Goal: Task Accomplishment & Management: Complete application form

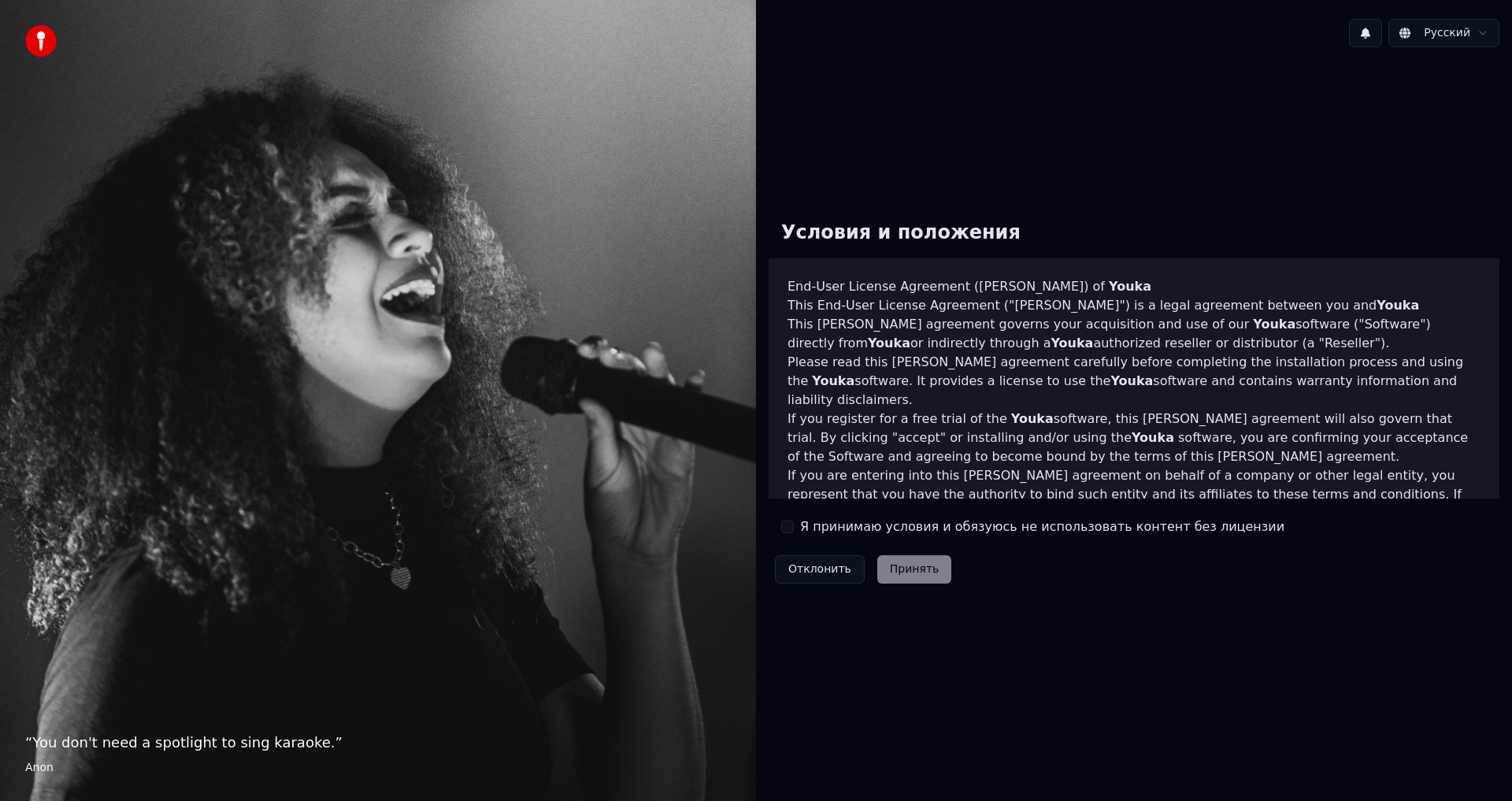
click at [814, 527] on label "Я принимаю условия и обязуюсь не использовать контент без лицензии" at bounding box center [1043, 526] width 485 height 19
click at [794, 527] on button "Я принимаю условия и обязуюсь не использовать контент без лицензии" at bounding box center [787, 526] width 13 height 13
click at [904, 578] on button "Принять" at bounding box center [915, 570] width 75 height 28
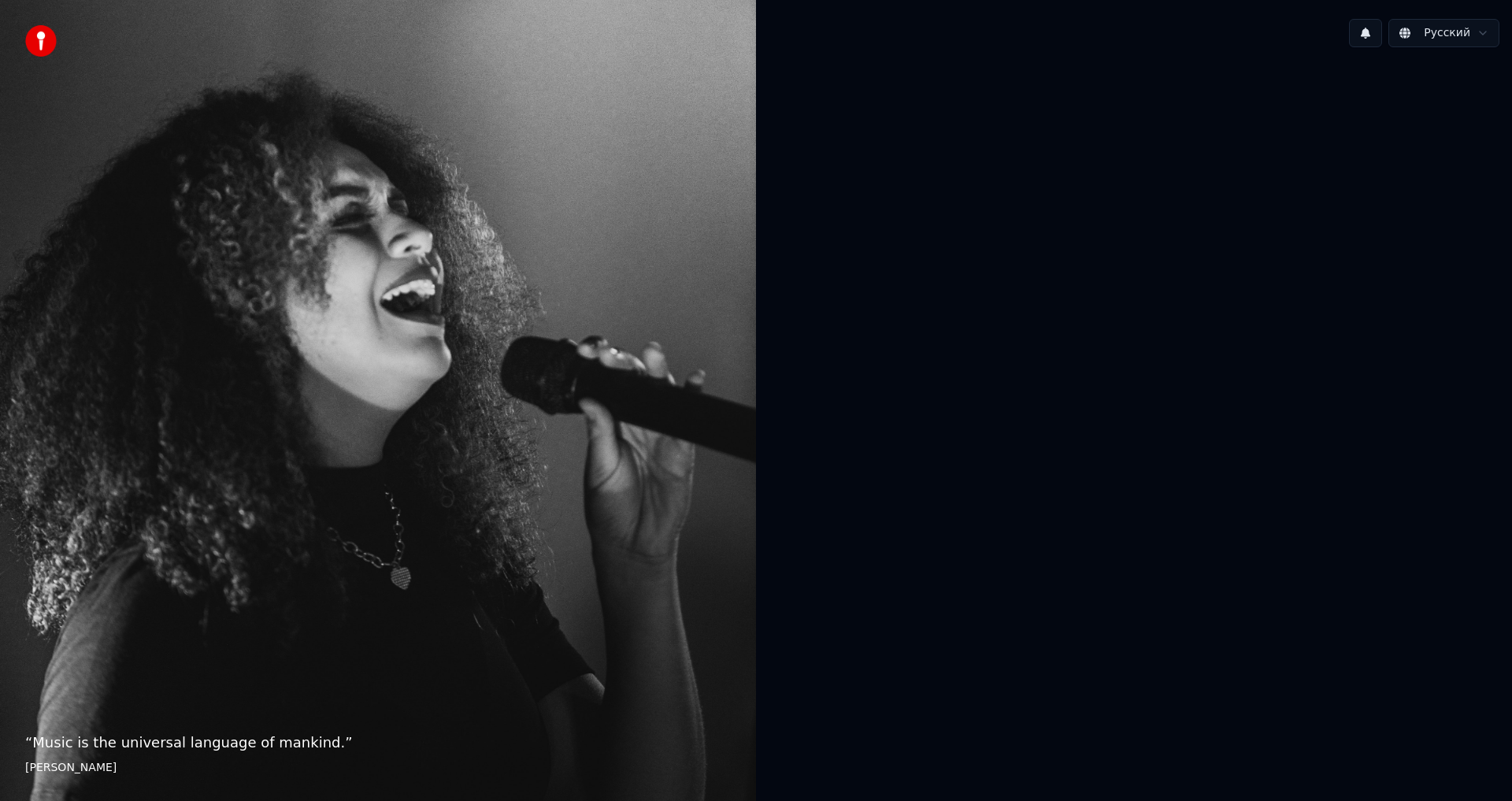
click at [1392, 245] on div at bounding box center [1134, 399] width 756 height 678
click at [1414, 588] on div at bounding box center [1134, 399] width 756 height 678
click at [1475, 37] on html "“ Music is the universal language of mankind. ” Henry Wadsworth Longfellow Русс…" at bounding box center [756, 400] width 1512 height 801
click at [1210, 293] on div at bounding box center [1134, 399] width 756 height 678
click at [1022, 161] on div at bounding box center [1134, 399] width 756 height 678
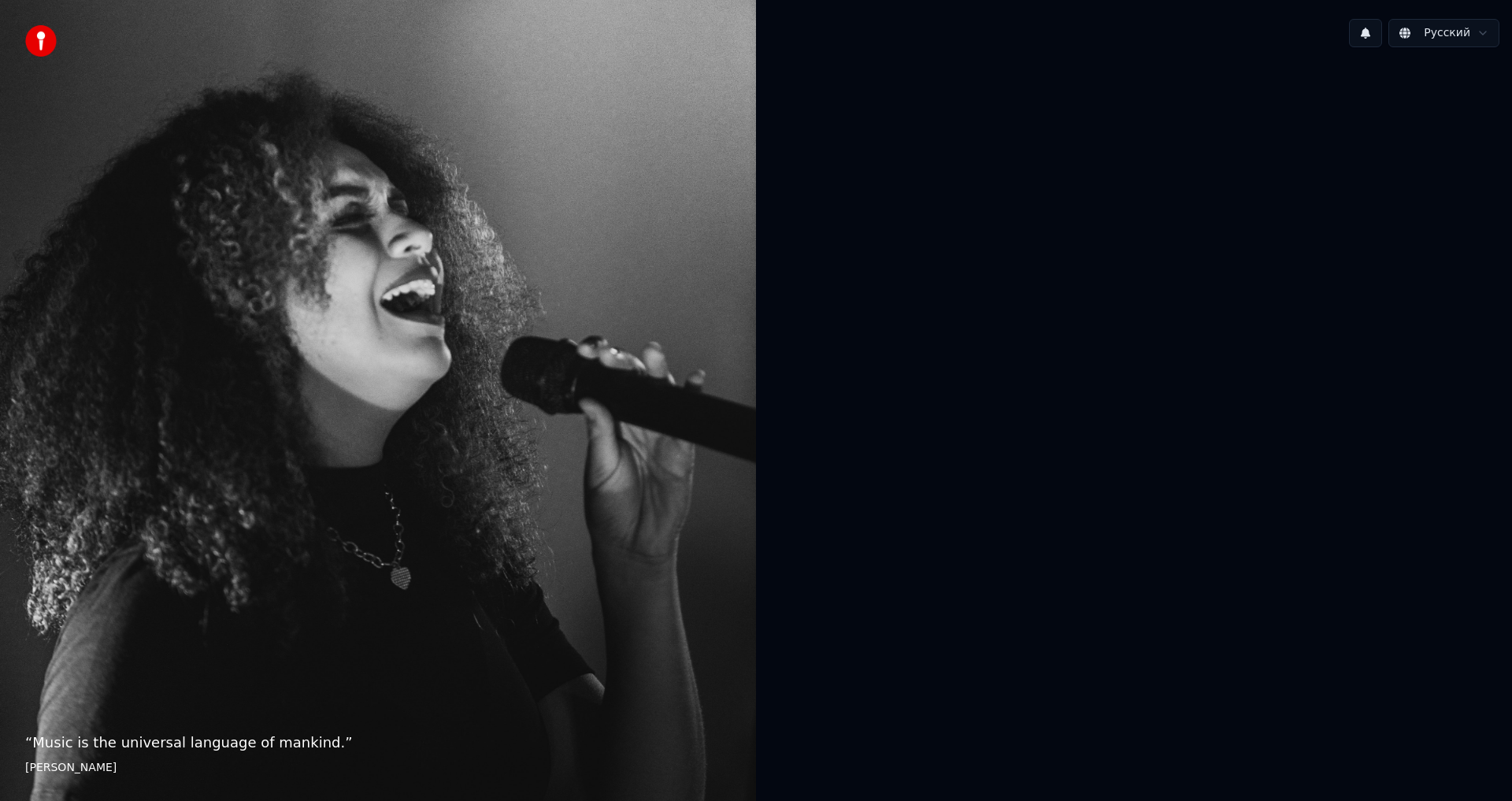
click at [878, 76] on div at bounding box center [1134, 399] width 756 height 678
drag, startPoint x: 878, startPoint y: 76, endPoint x: 855, endPoint y: 110, distance: 41.0
click at [877, 76] on div at bounding box center [1134, 399] width 756 height 678
drag, startPoint x: 855, startPoint y: 110, endPoint x: 873, endPoint y: 313, distance: 203.8
click at [848, 160] on div at bounding box center [1134, 399] width 756 height 678
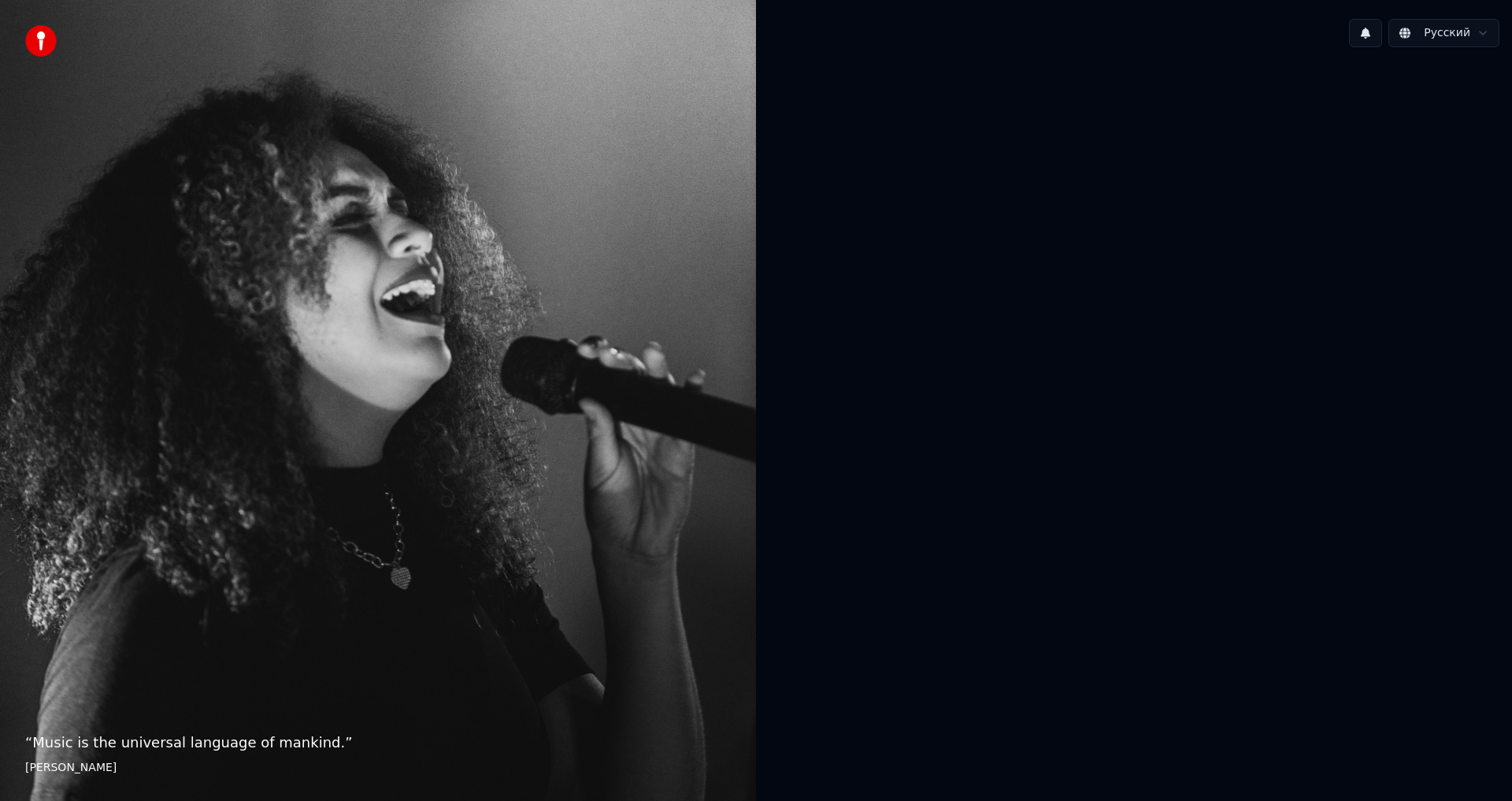
drag, startPoint x: 873, startPoint y: 313, endPoint x: 900, endPoint y: 461, distance: 150.4
click at [899, 449] on div at bounding box center [1134, 399] width 756 height 678
drag, startPoint x: 1109, startPoint y: 706, endPoint x: 1118, endPoint y: 704, distance: 9.2
click at [1113, 706] on div at bounding box center [1134, 399] width 756 height 678
drag, startPoint x: 1118, startPoint y: 704, endPoint x: 1145, endPoint y: 693, distance: 29.2
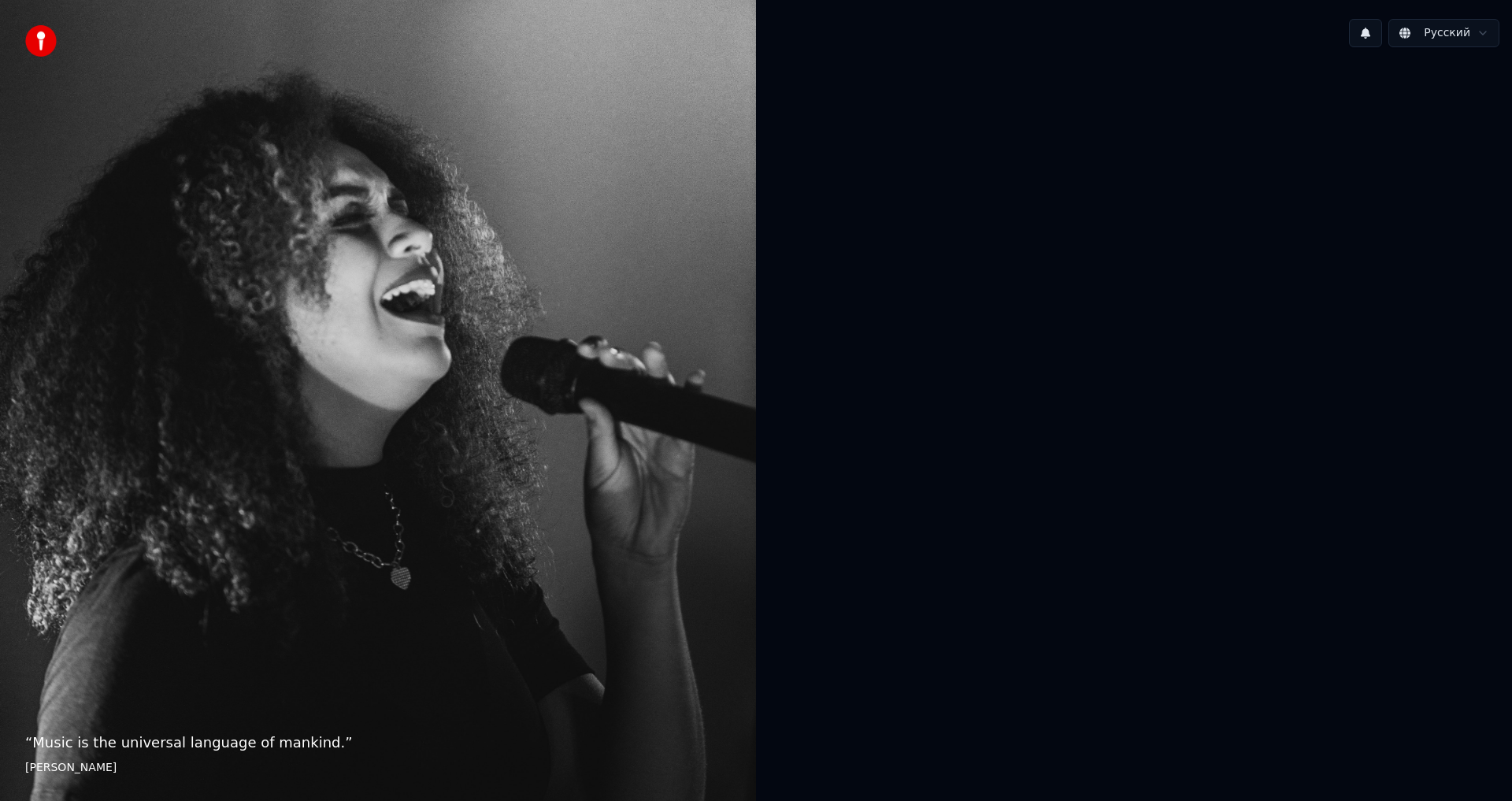
click at [1120, 704] on div at bounding box center [1134, 399] width 756 height 678
drag, startPoint x: 1145, startPoint y: 693, endPoint x: 1175, endPoint y: 654, distance: 49.2
click at [1157, 680] on div at bounding box center [1134, 399] width 756 height 678
click at [1220, 592] on div at bounding box center [1134, 399] width 756 height 678
drag, startPoint x: 950, startPoint y: 251, endPoint x: 1142, endPoint y: 306, distance: 199.7
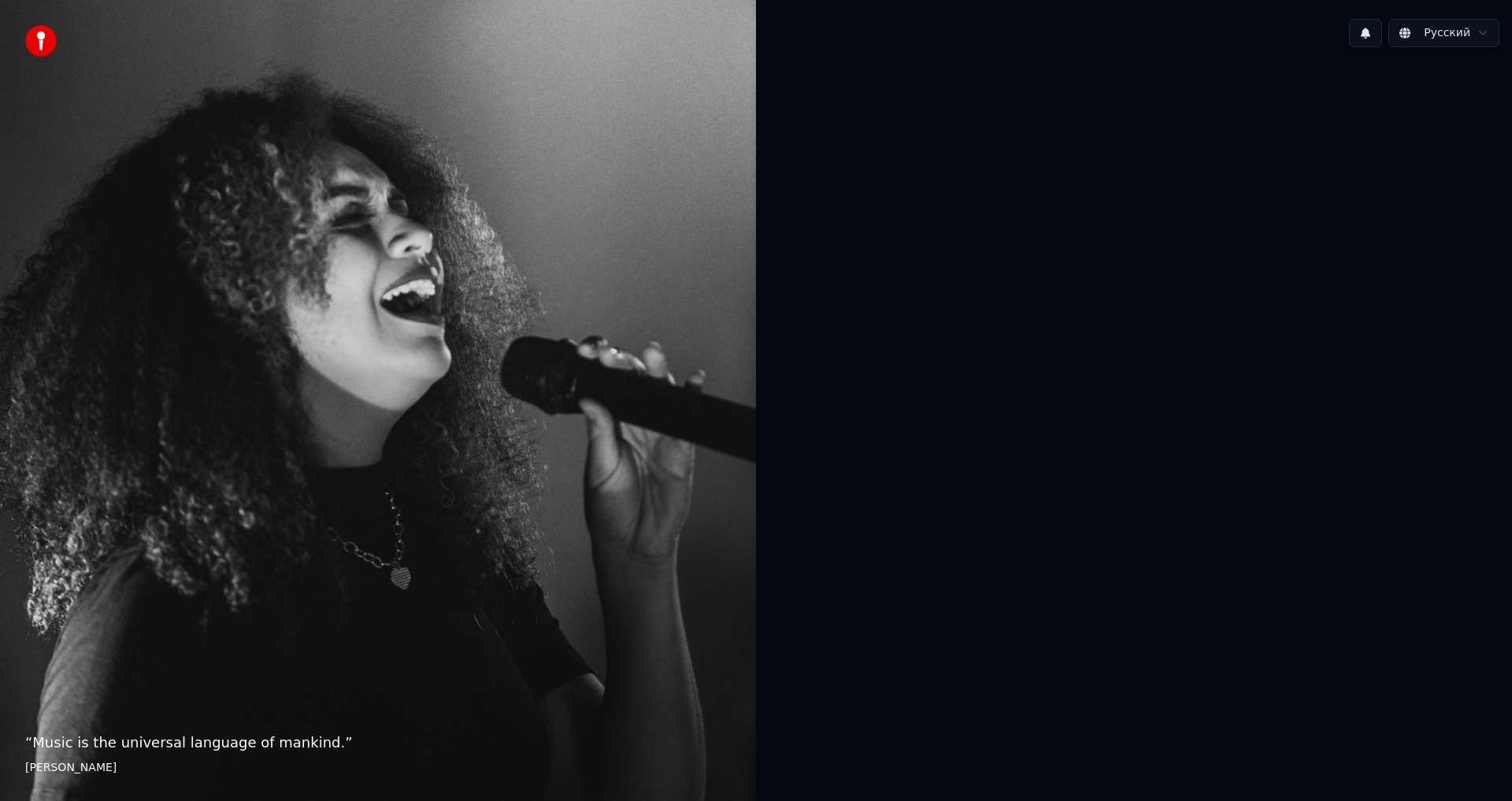
click at [1077, 270] on div at bounding box center [1134, 399] width 756 height 678
click at [42, 48] on img at bounding box center [41, 41] width 32 height 32
drag, startPoint x: 42, startPoint y: 48, endPoint x: 64, endPoint y: 47, distance: 22.0
click at [57, 47] on div at bounding box center [45, 41] width 41 height 32
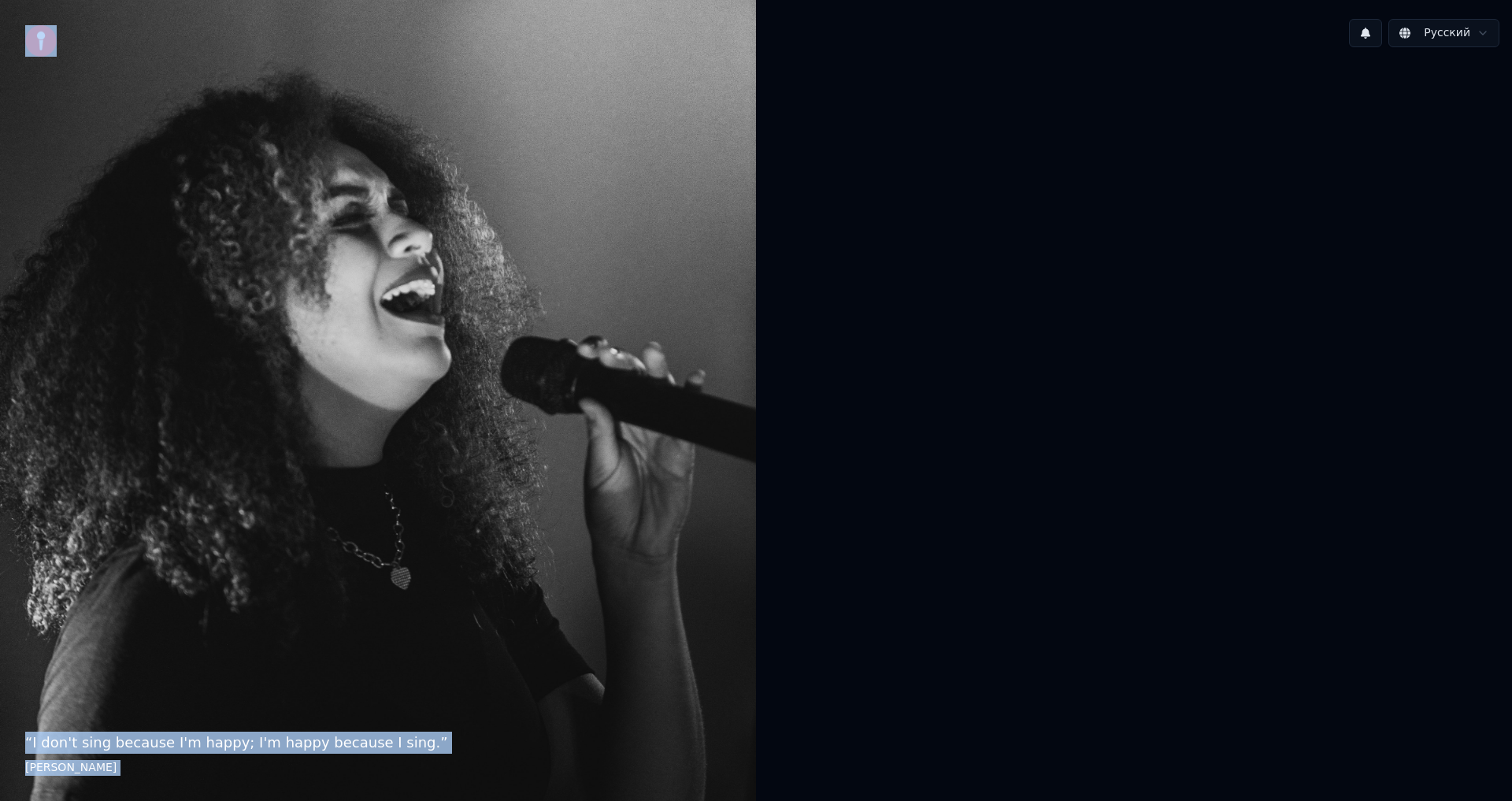
click at [869, 153] on div "“ I don't sing because I'm happy; I'm happy because I sing. ” [PERSON_NAME] Рус…" at bounding box center [756, 400] width 1512 height 801
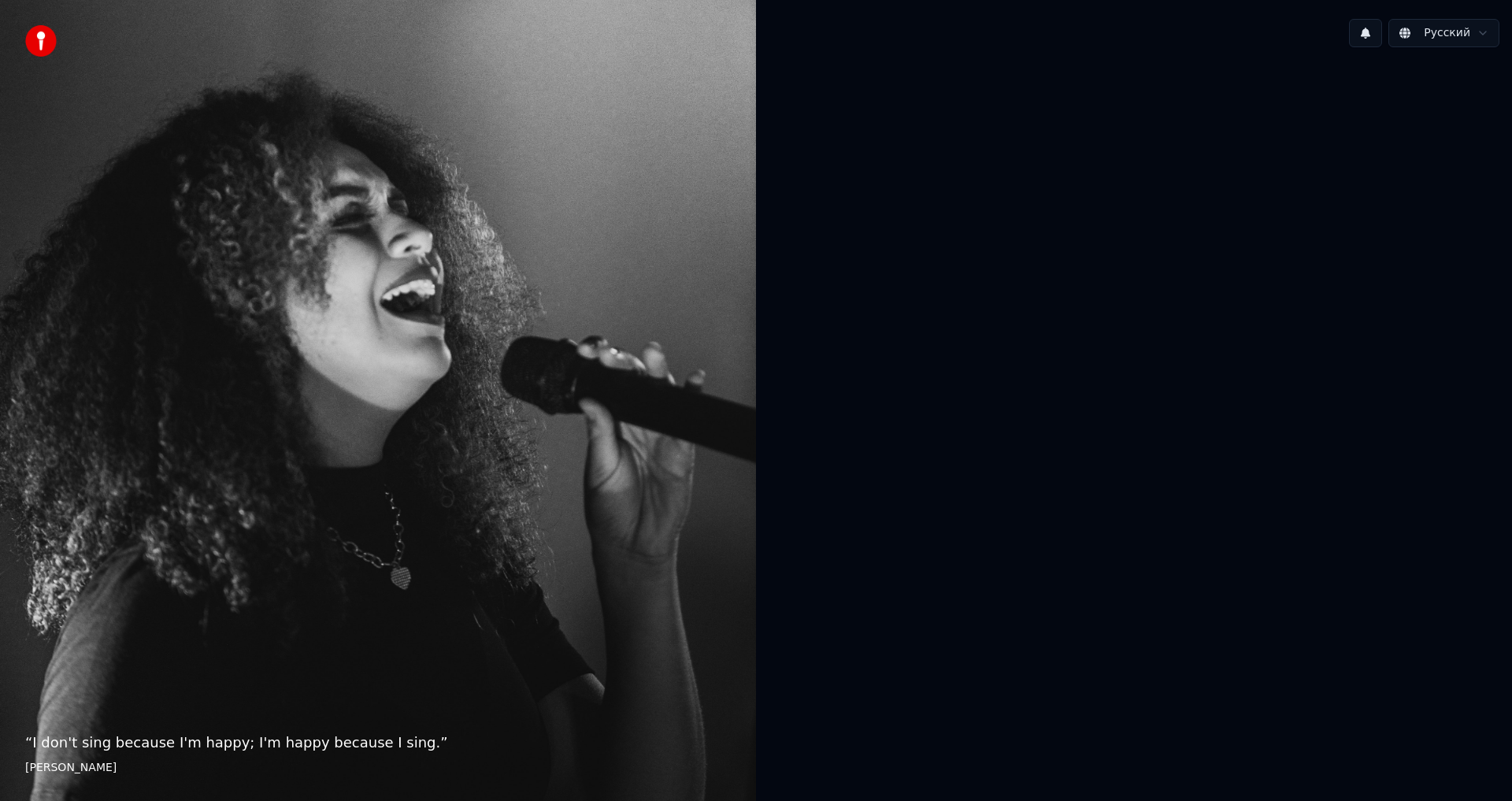
click at [939, 137] on div at bounding box center [1134, 399] width 756 height 678
drag, startPoint x: 979, startPoint y: 141, endPoint x: 958, endPoint y: 144, distance: 21.2
click at [981, 142] on div at bounding box center [1134, 399] width 756 height 678
drag, startPoint x: 784, startPoint y: 111, endPoint x: 1374, endPoint y: 750, distance: 869.7
click at [1361, 761] on div "Русский" at bounding box center [1134, 400] width 756 height 801
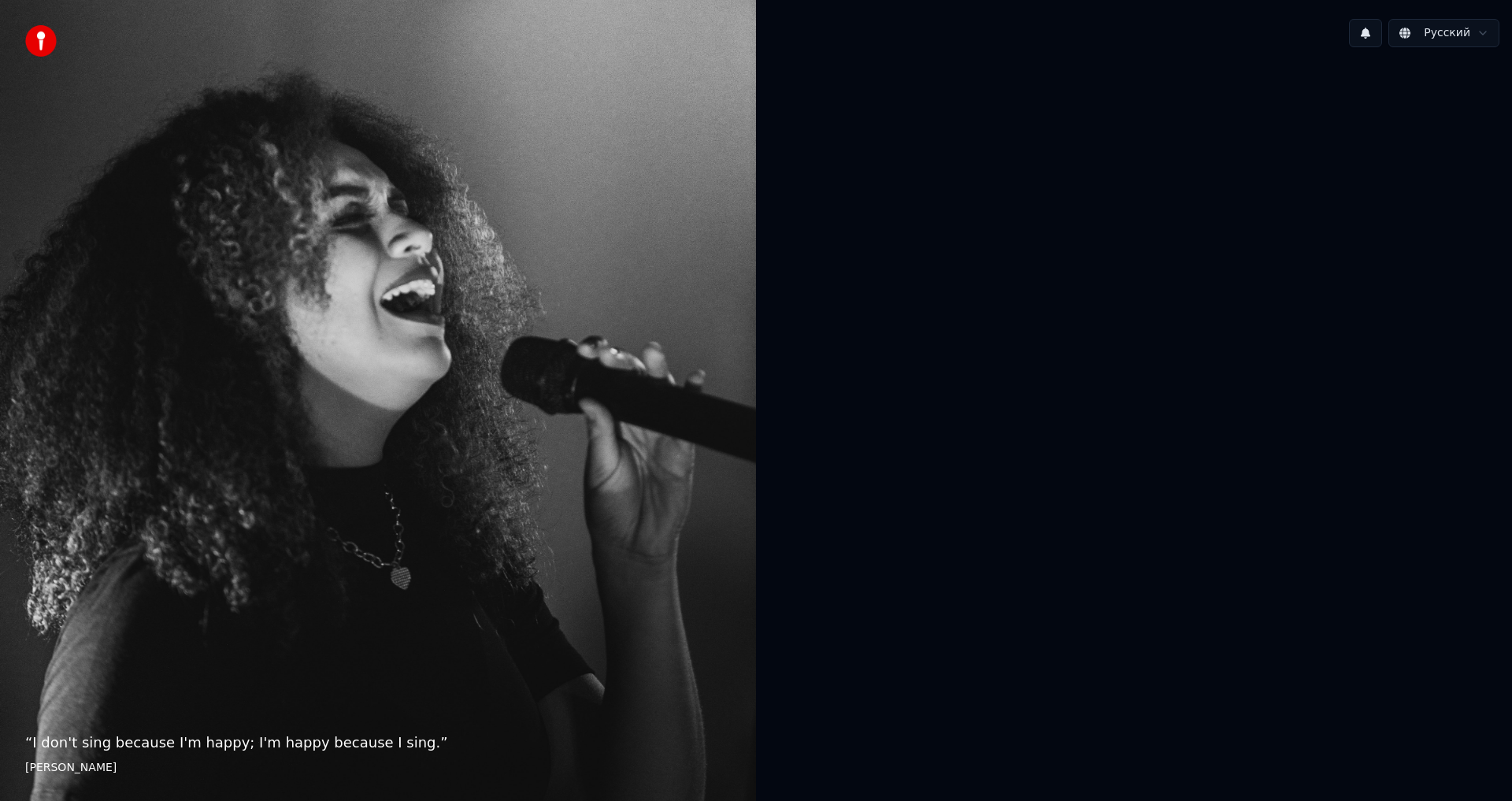
click at [1331, 623] on div at bounding box center [1134, 399] width 756 height 678
drag, startPoint x: 1342, startPoint y: 604, endPoint x: 1165, endPoint y: 158, distance: 479.8
click at [1185, 173] on div at bounding box center [1134, 399] width 756 height 678
click at [1378, 38] on button at bounding box center [1366, 33] width 33 height 28
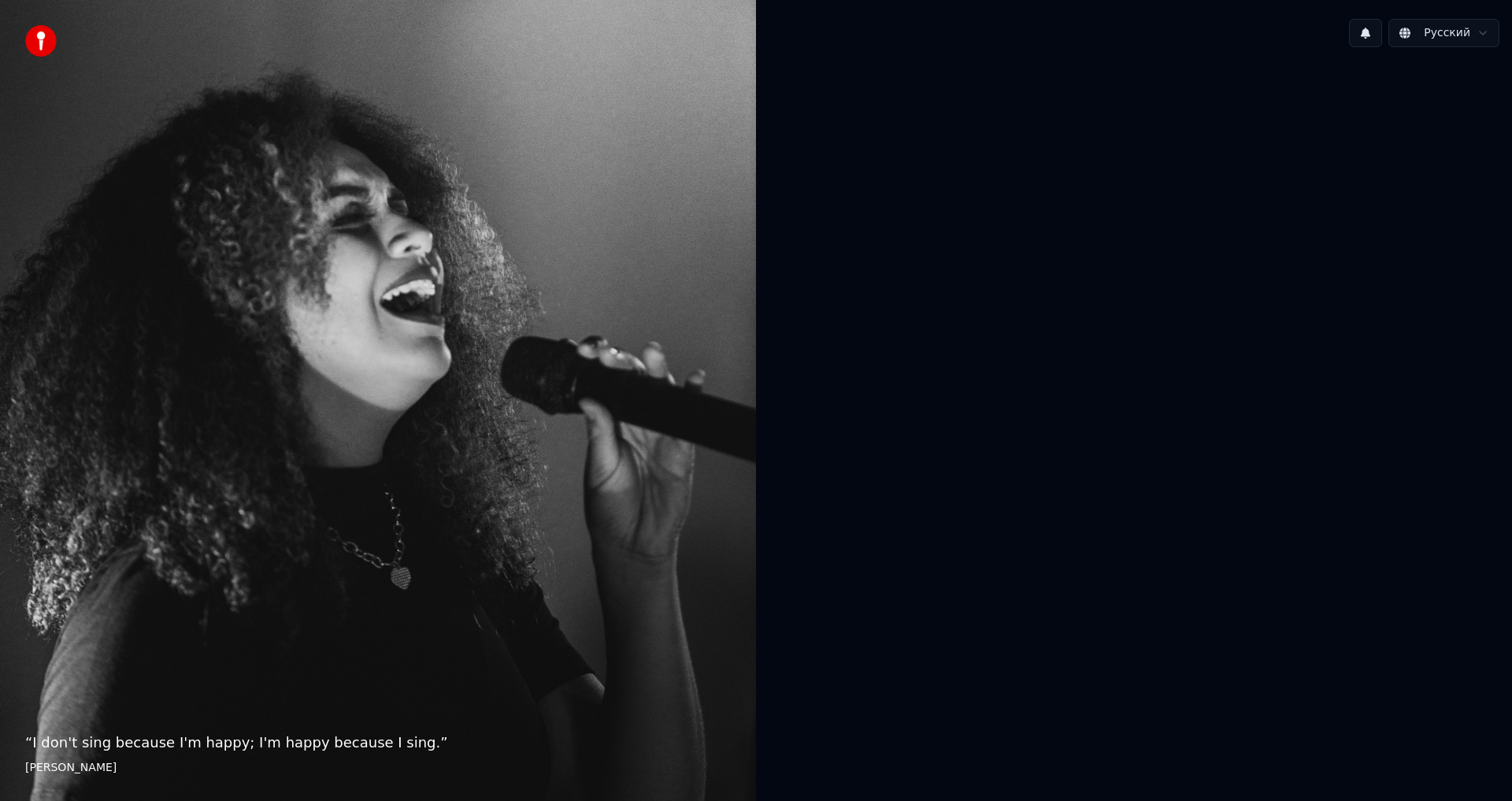
click at [1408, 37] on html "“ I don't sing because I'm happy; I'm happy because I sing. ” [PERSON_NAME] Рус…" at bounding box center [756, 400] width 1512 height 801
click at [1435, 21] on html "“ Singing is a way of escaping. It's another world. I'm no longer on earth. ” […" at bounding box center [756, 400] width 1512 height 801
drag, startPoint x: 1281, startPoint y: 357, endPoint x: 1228, endPoint y: 417, distance: 80.1
click at [1281, 359] on div at bounding box center [1134, 399] width 756 height 678
drag, startPoint x: 1228, startPoint y: 417, endPoint x: 1210, endPoint y: 460, distance: 46.6
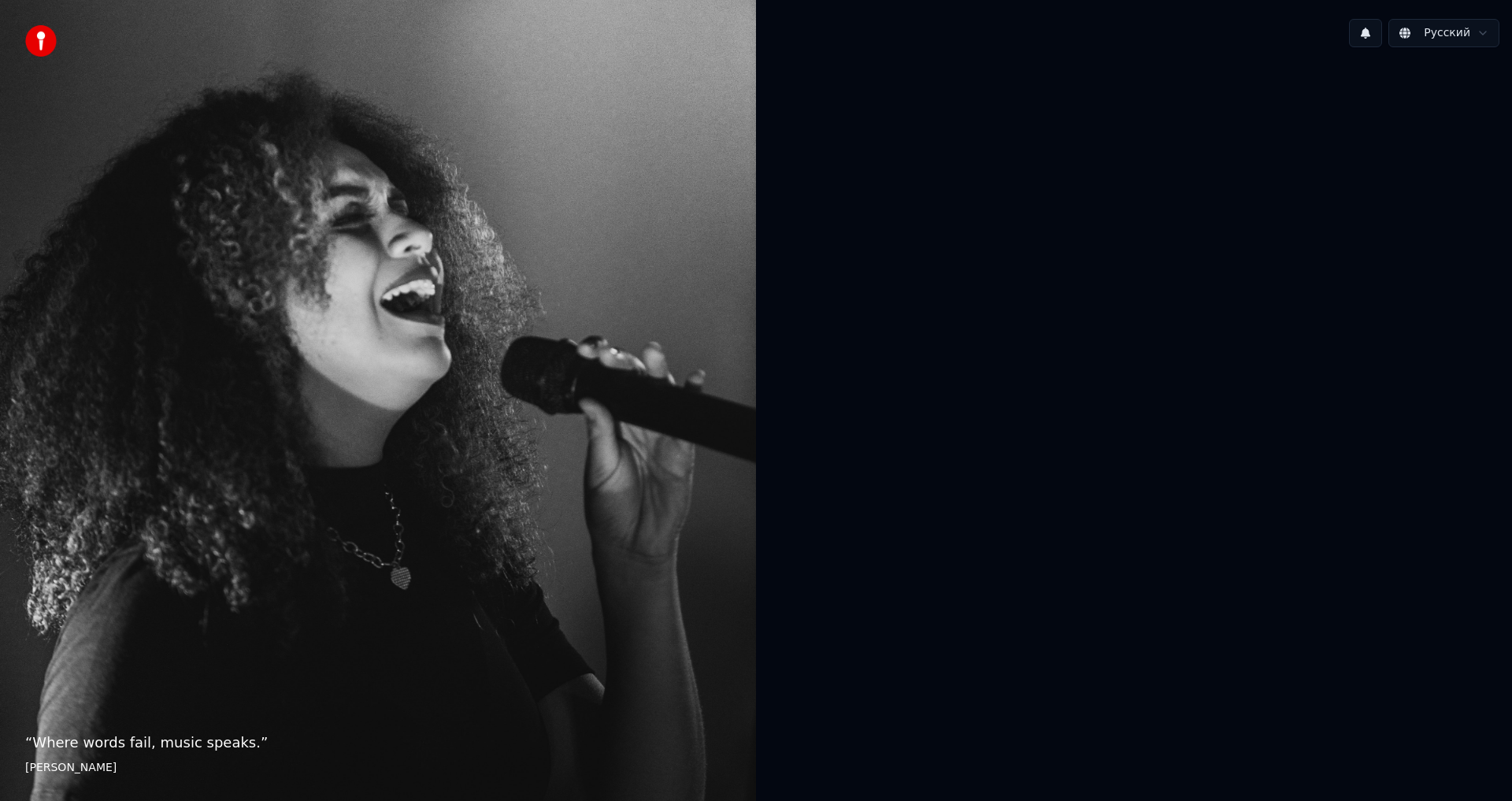
click at [1211, 452] on div at bounding box center [1134, 399] width 756 height 678
